Goal: Task Accomplishment & Management: Manage account settings

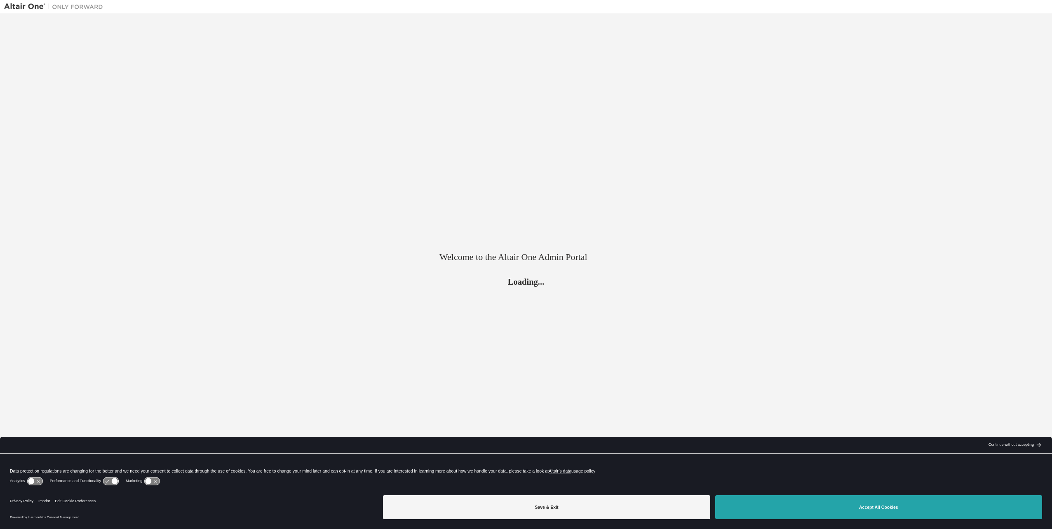
click at [780, 508] on button "Accept All Cookies" at bounding box center [878, 508] width 327 height 24
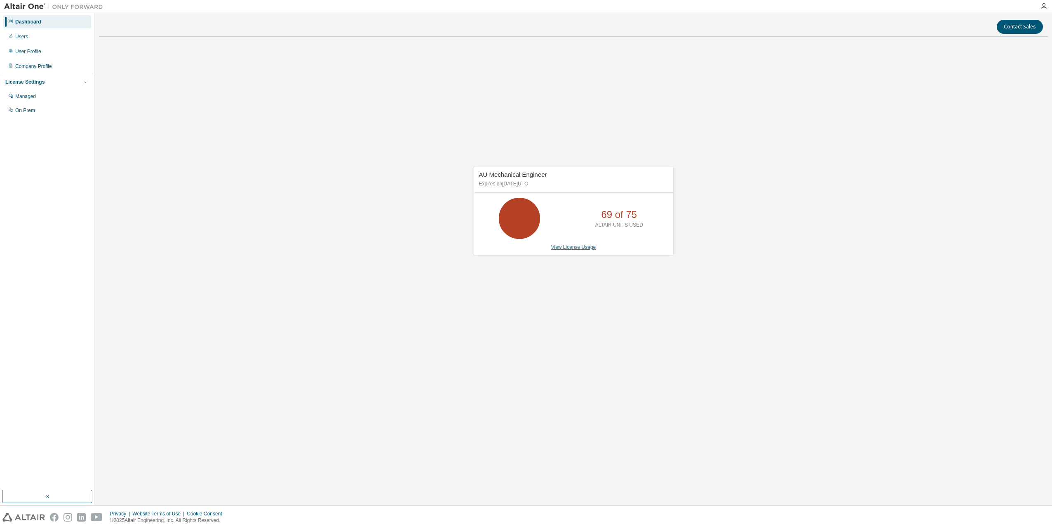
click at [581, 249] on link "View License Usage" at bounding box center [573, 247] width 45 height 6
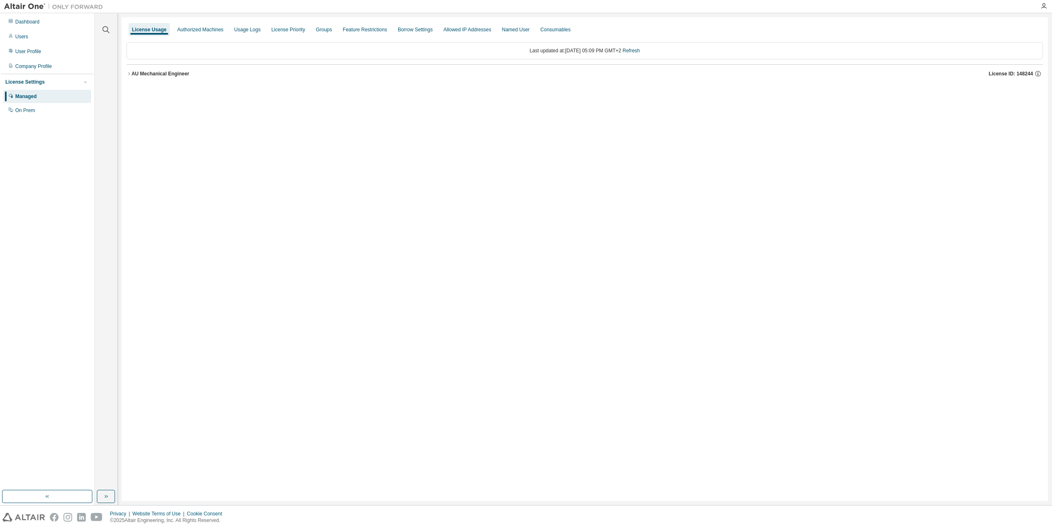
click at [127, 76] on icon "button" at bounding box center [129, 73] width 5 height 5
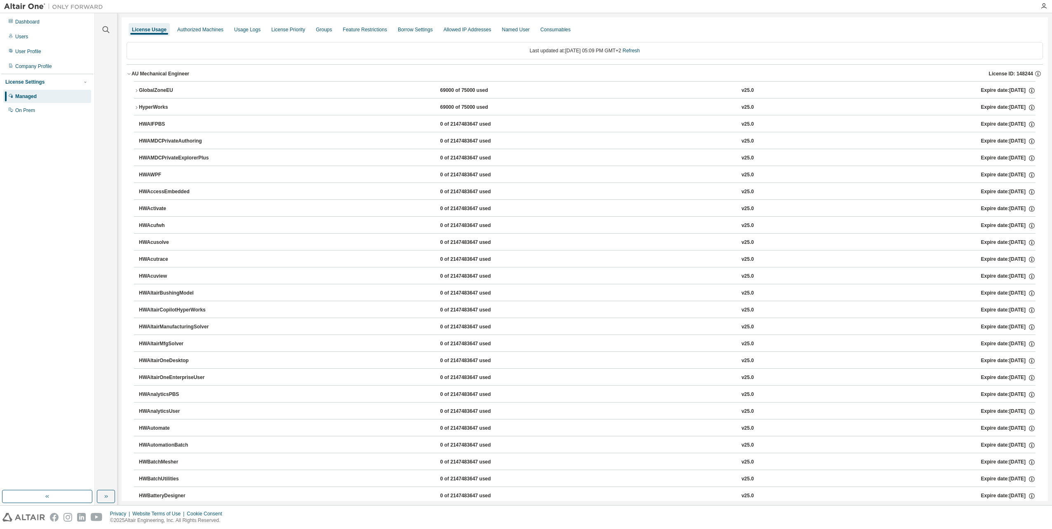
click at [137, 91] on icon "button" at bounding box center [136, 90] width 5 height 5
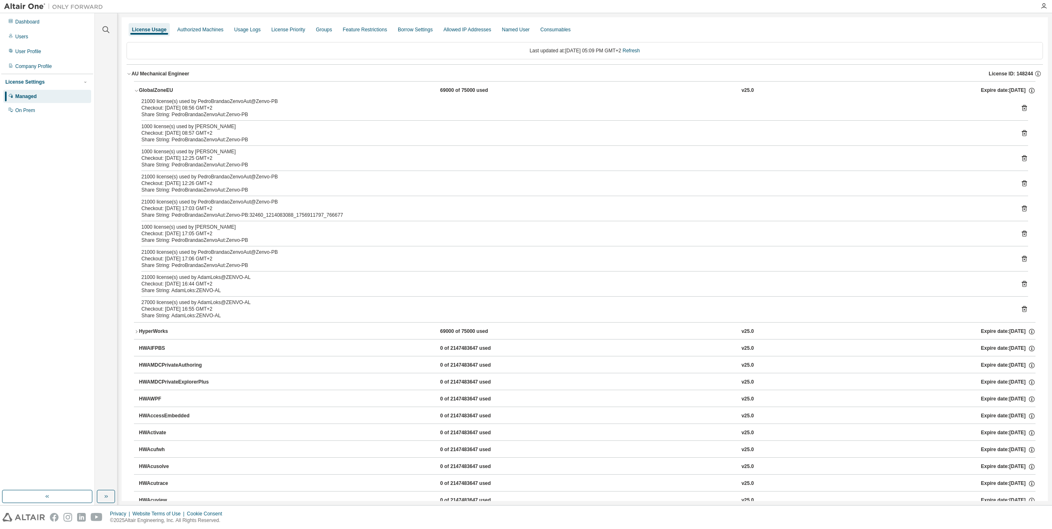
click at [135, 331] on icon "button" at bounding box center [136, 331] width 5 height 5
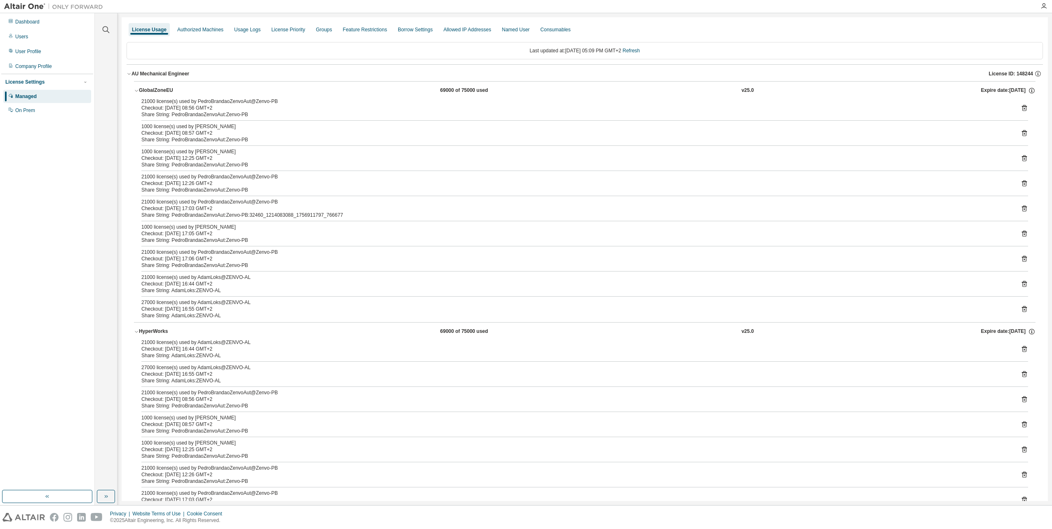
click at [135, 331] on icon "button" at bounding box center [136, 331] width 5 height 5
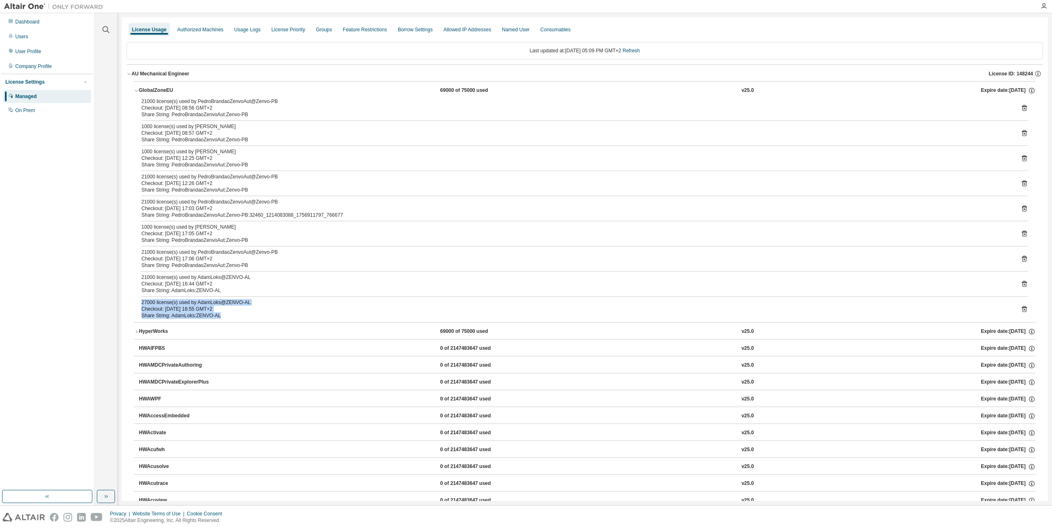
drag, startPoint x: 140, startPoint y: 301, endPoint x: 254, endPoint y: 326, distance: 116.8
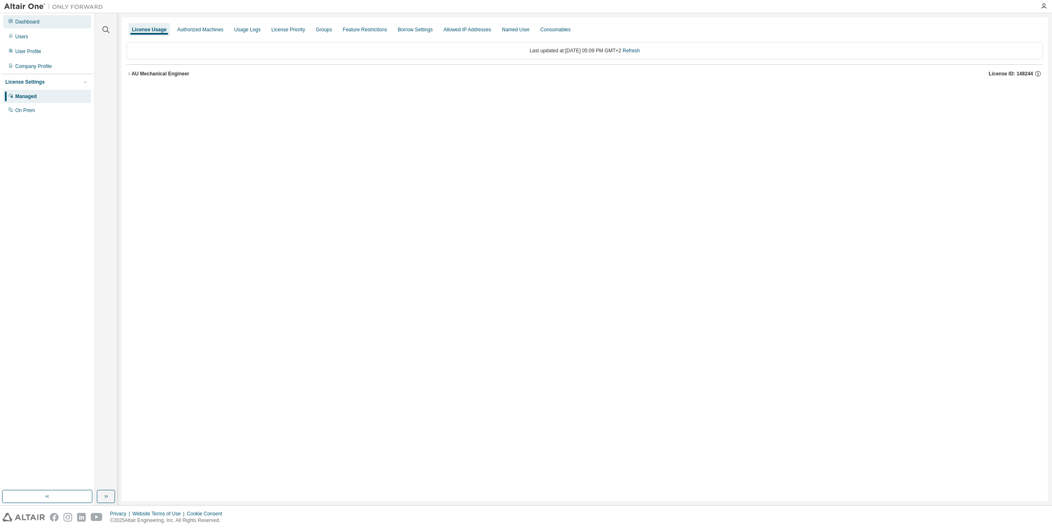
click at [45, 27] on div "Dashboard" at bounding box center [47, 21] width 88 height 13
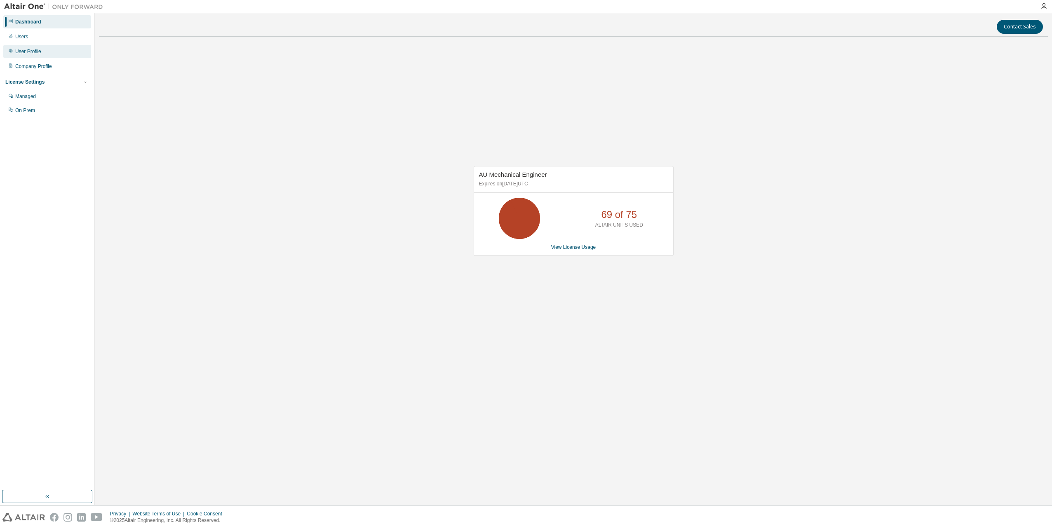
click at [38, 45] on div "User Profile" at bounding box center [47, 51] width 88 height 13
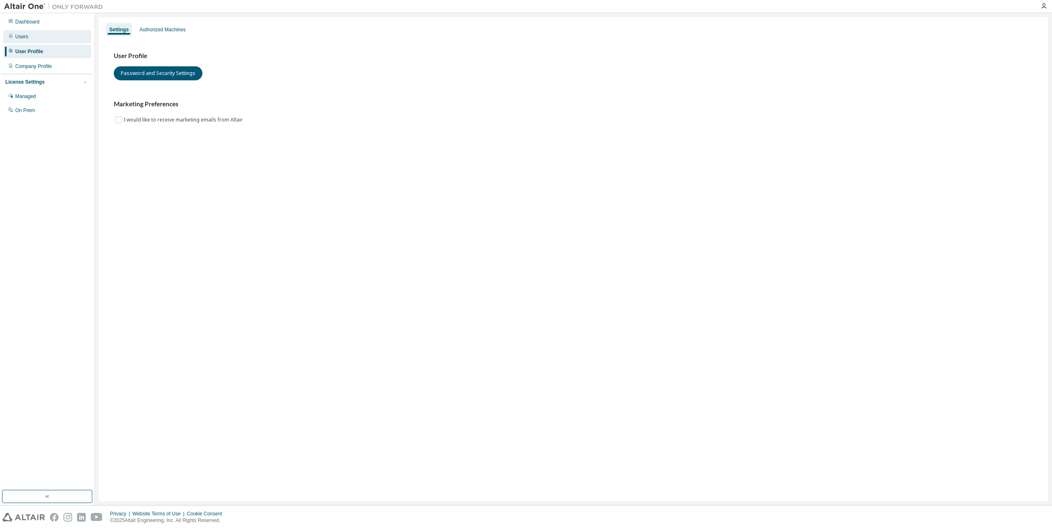
click at [37, 38] on div "Users" at bounding box center [47, 36] width 88 height 13
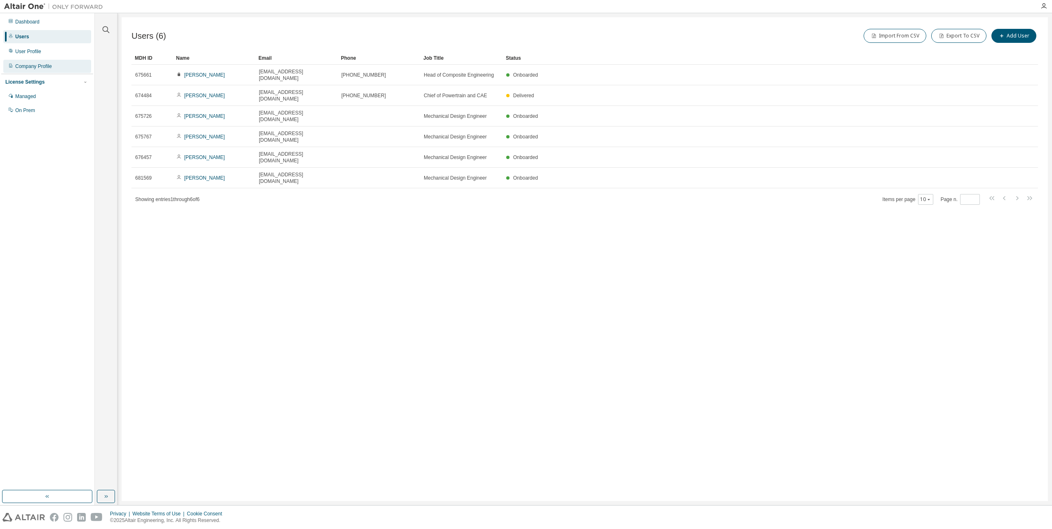
click at [38, 67] on div "Company Profile" at bounding box center [33, 66] width 37 height 7
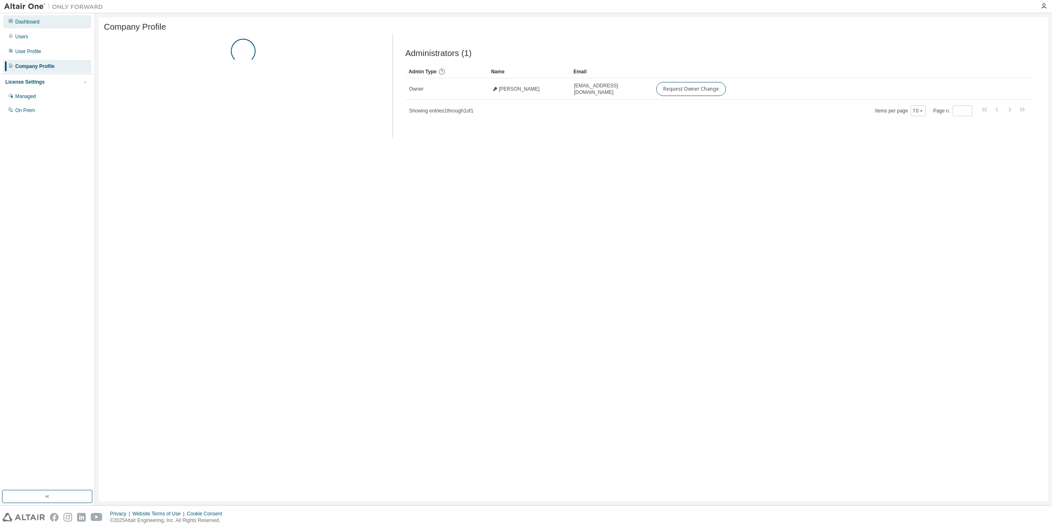
click at [36, 24] on div "Dashboard" at bounding box center [27, 22] width 24 height 7
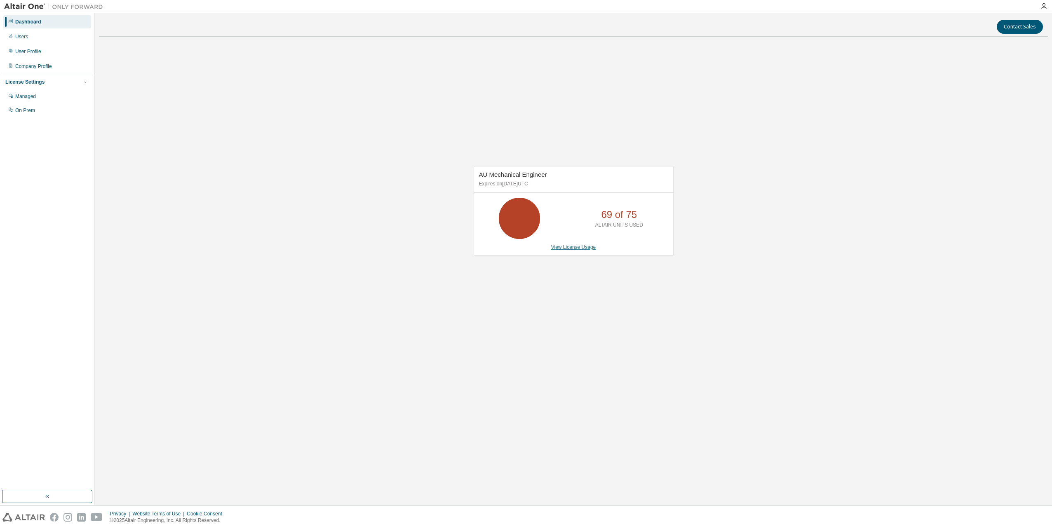
click at [565, 248] on link "View License Usage" at bounding box center [573, 247] width 45 height 6
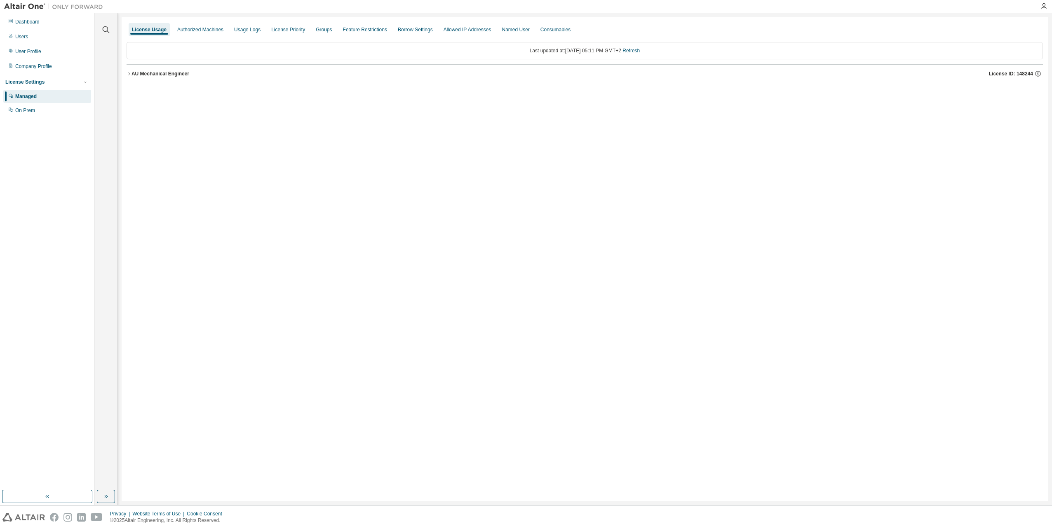
click at [136, 77] on div "AU Mechanical Engineer" at bounding box center [161, 73] width 58 height 7
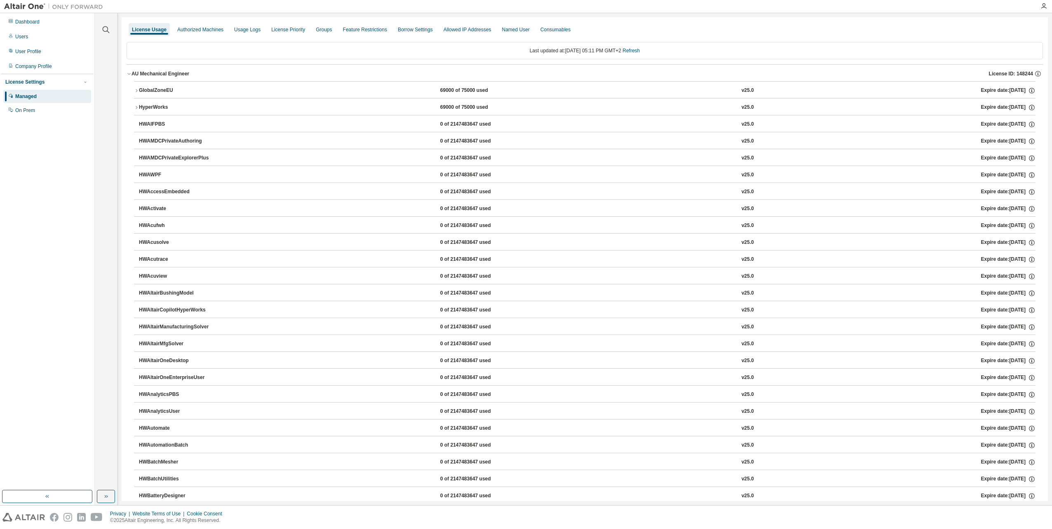
click at [156, 94] on div "GlobalZoneEU" at bounding box center [176, 90] width 74 height 7
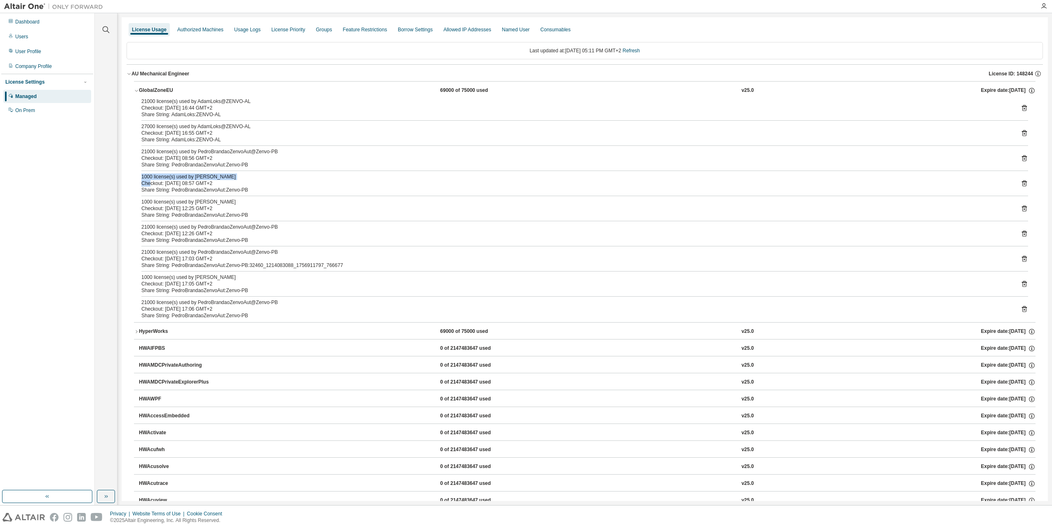
drag, startPoint x: 141, startPoint y: 175, endPoint x: 149, endPoint y: 181, distance: 9.5
click at [149, 181] on div "21000 license(s) used by AdamLoks@ZENVO-AL Checkout: 2025-09-03 16:44 GMT+2 Sha…" at bounding box center [585, 210] width 902 height 224
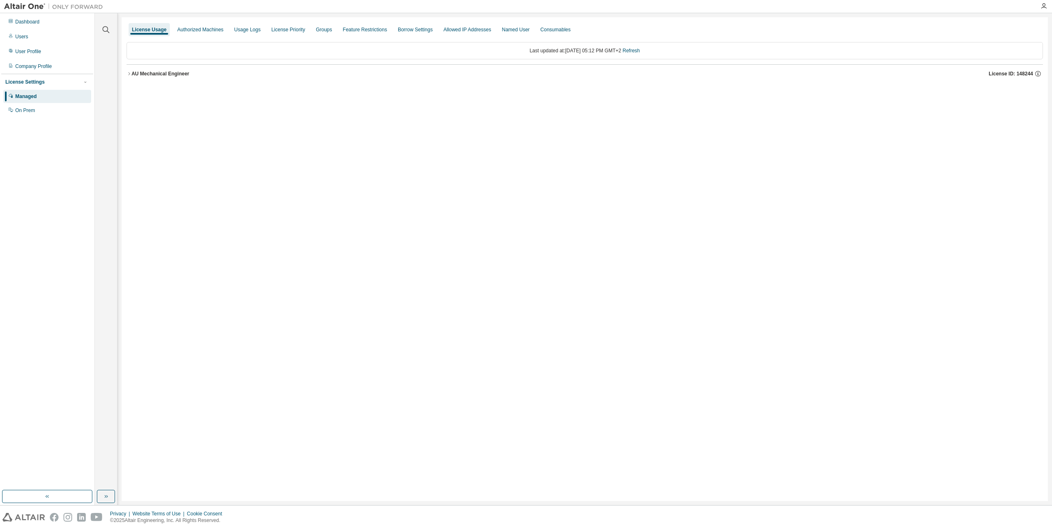
click at [129, 71] on button "AU Mechanical Engineer License ID: 148244" at bounding box center [585, 74] width 916 height 18
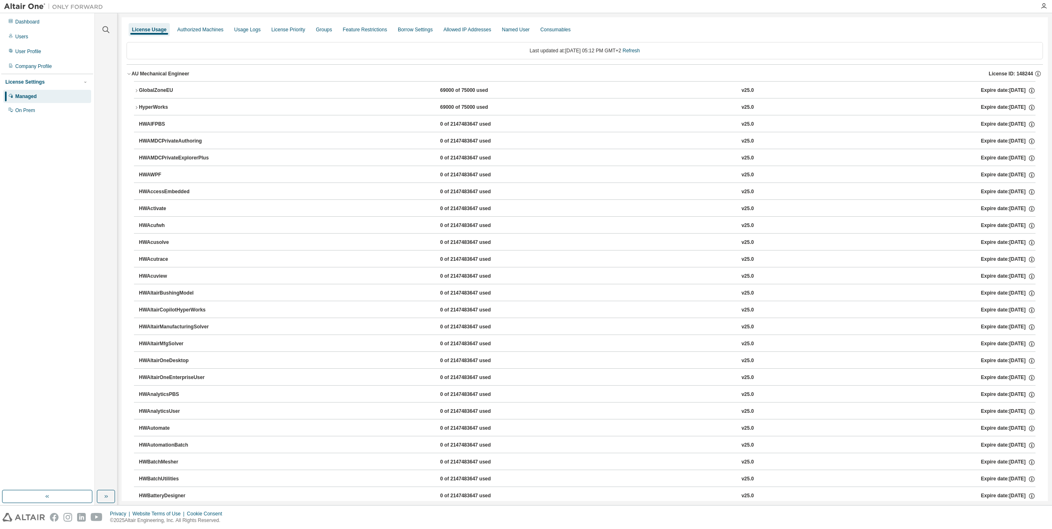
click at [142, 90] on div "GlobalZoneEU" at bounding box center [176, 90] width 74 height 7
